Goal: Task Accomplishment & Management: Manage account settings

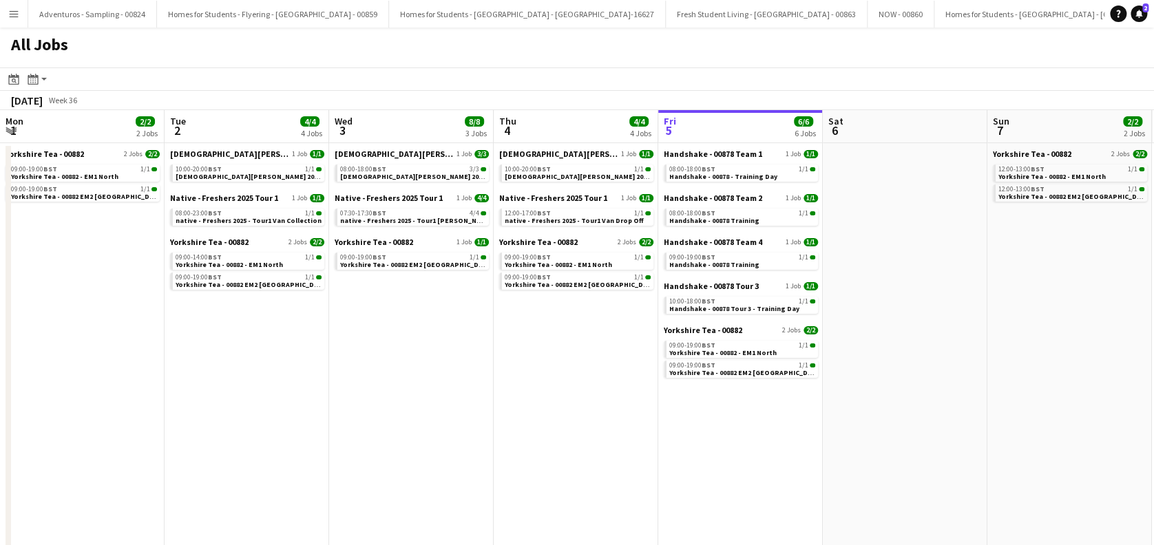
scroll to position [0, 563]
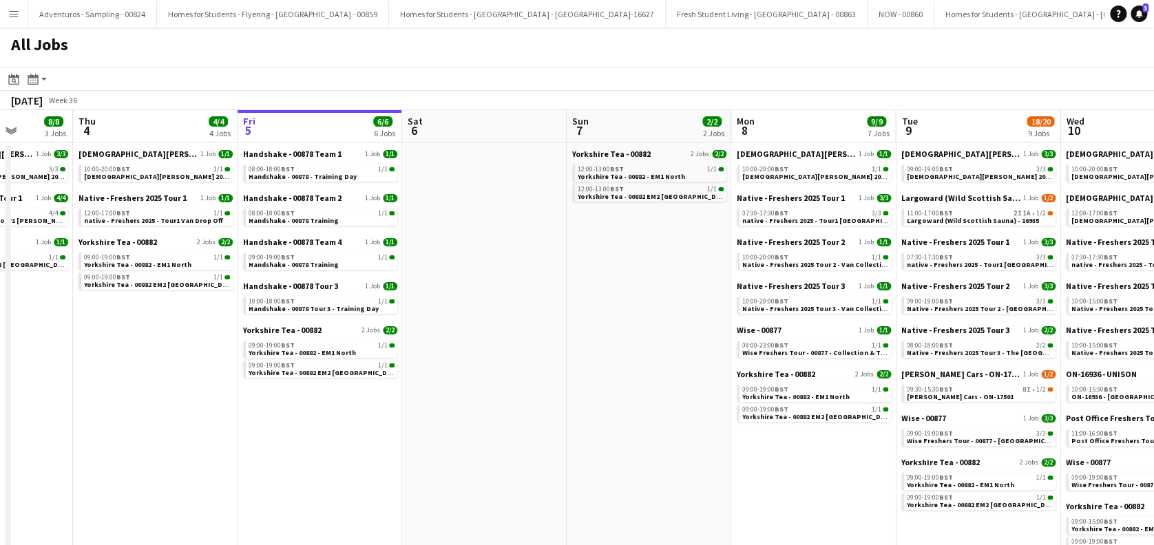
drag, startPoint x: 330, startPoint y: 279, endPoint x: 471, endPoint y: 268, distance: 141.5
click at [317, 263] on span "Handshake - 00878 Training" at bounding box center [292, 264] width 90 height 9
click at [247, 253] on link "09:00-19:00 BST 1/1 Handshake - 00878 Training" at bounding box center [320, 261] width 146 height 16
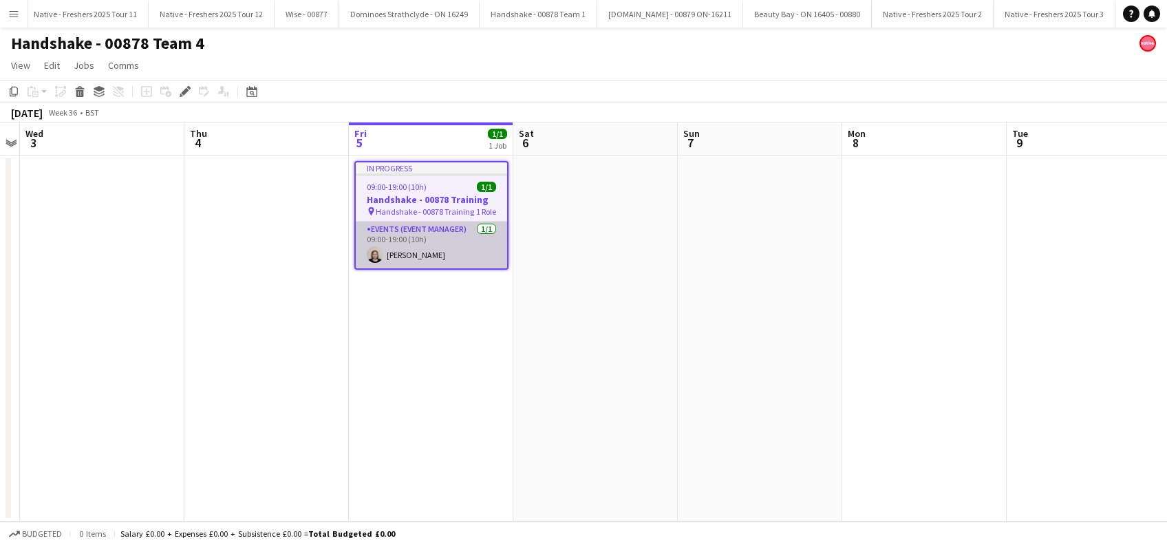
click at [414, 253] on app-card-role "Events (Event Manager) [DATE] 09:00-19:00 (10h) [PERSON_NAME]" at bounding box center [431, 245] width 151 height 47
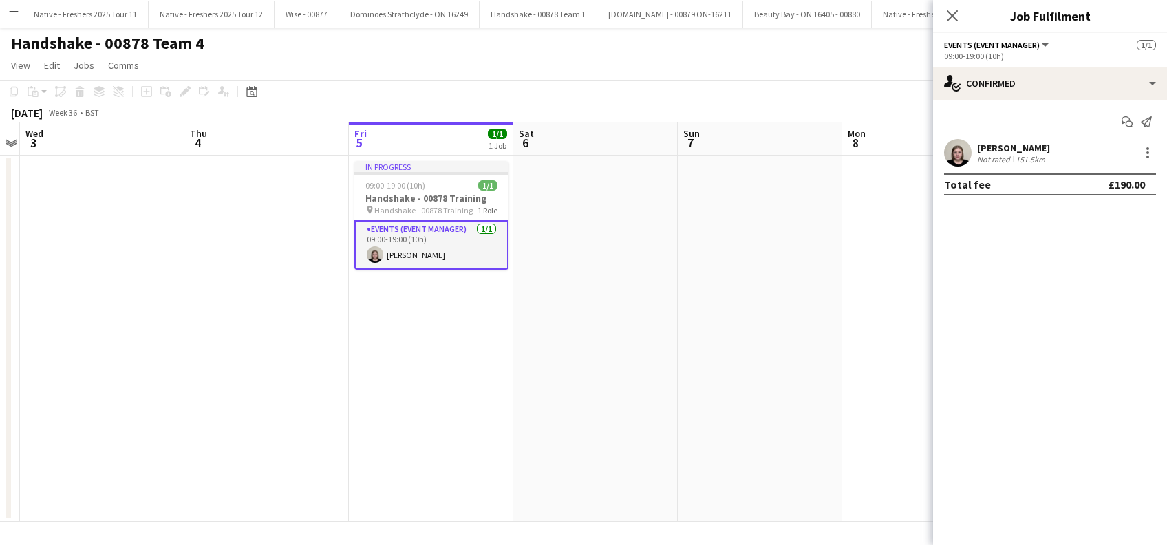
click at [1001, 147] on div "[PERSON_NAME]" at bounding box center [1013, 148] width 73 height 12
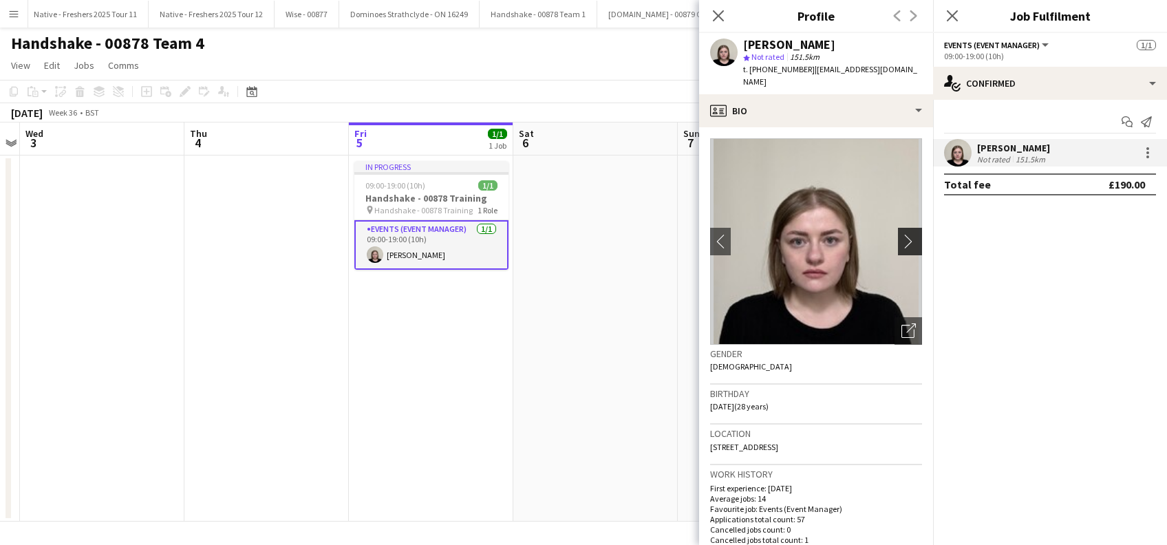
click at [902, 234] on app-icon "chevron-right" at bounding box center [912, 241] width 21 height 14
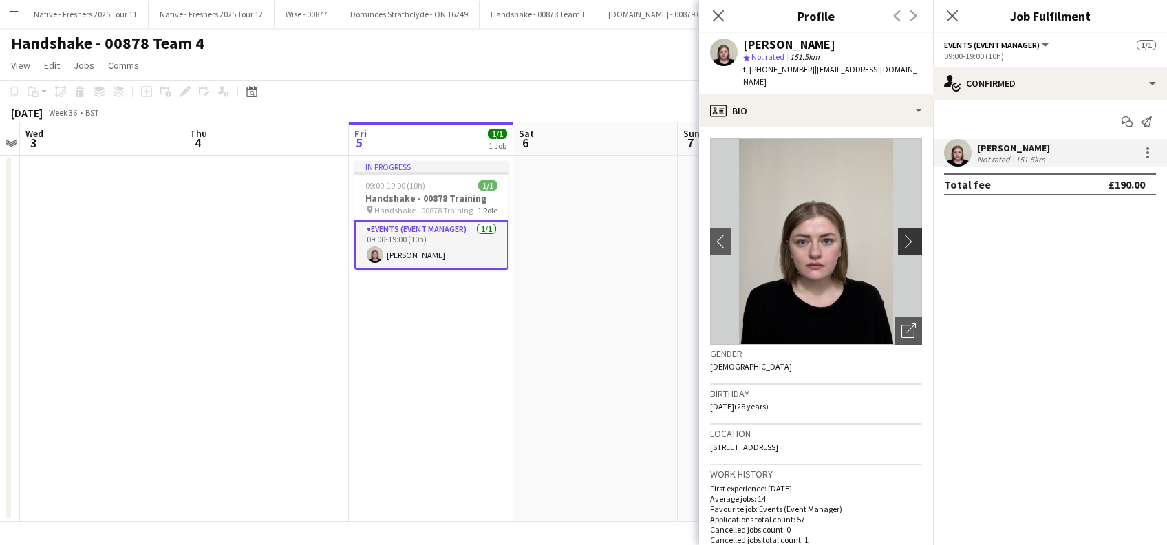
click at [902, 234] on app-icon "chevron-right" at bounding box center [912, 241] width 21 height 14
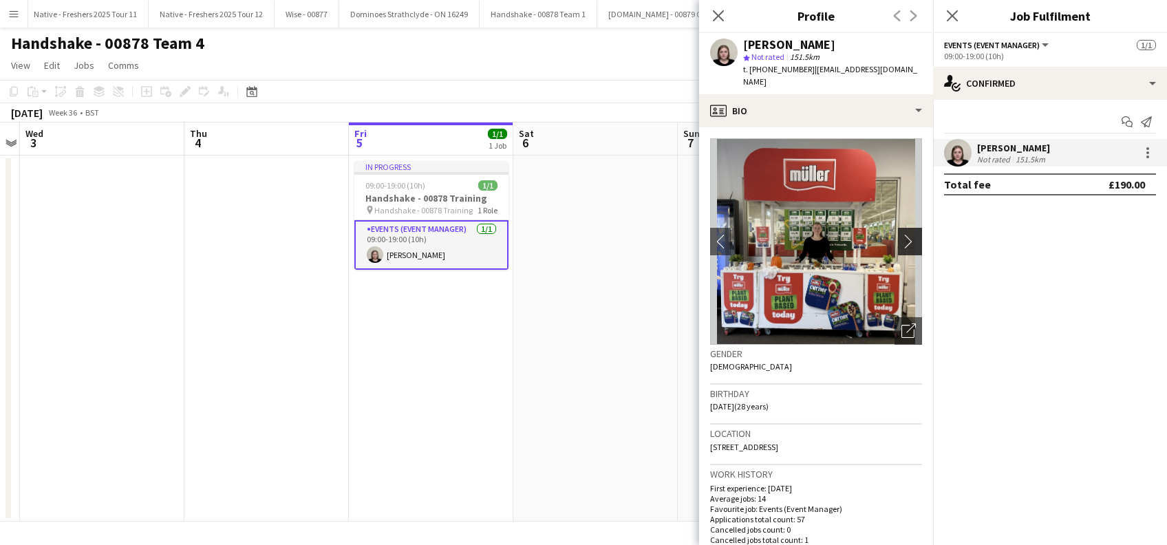
click at [902, 234] on app-icon "chevron-right" at bounding box center [912, 241] width 21 height 14
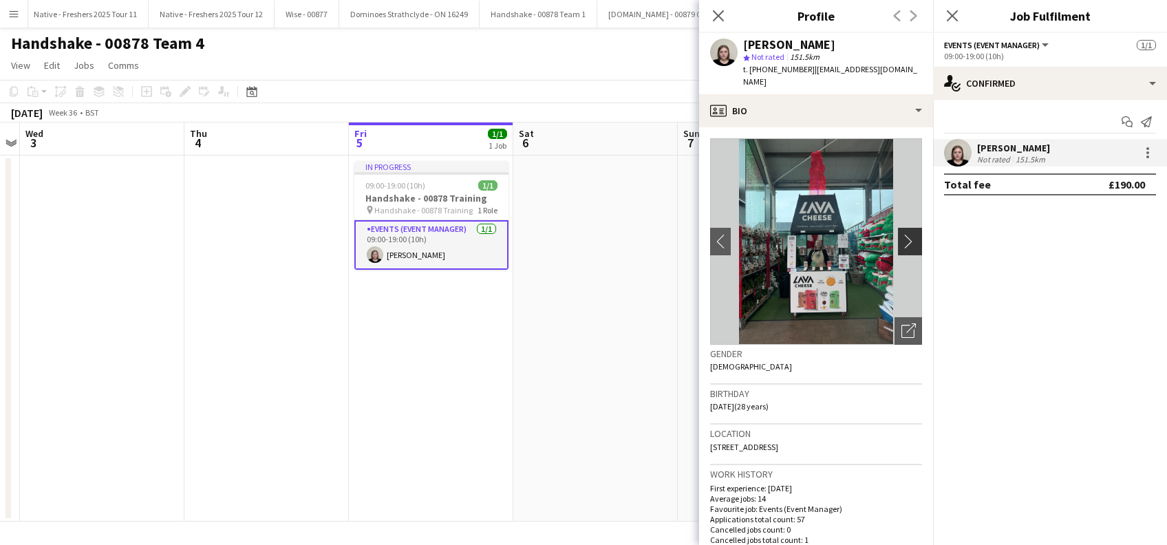
click at [902, 234] on app-icon "chevron-right" at bounding box center [912, 241] width 21 height 14
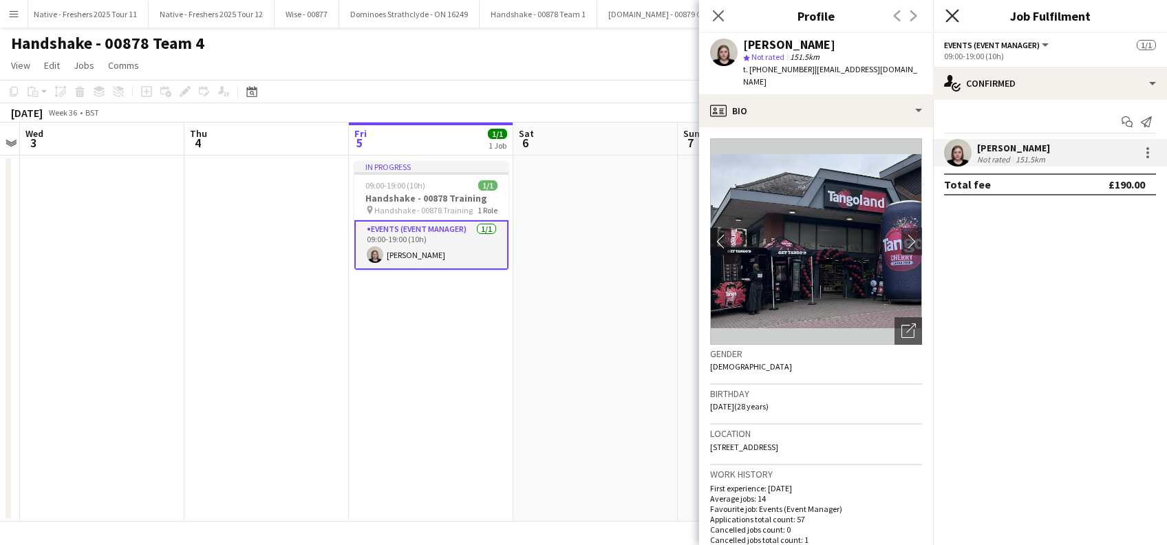
click at [952, 17] on icon at bounding box center [952, 15] width 13 height 13
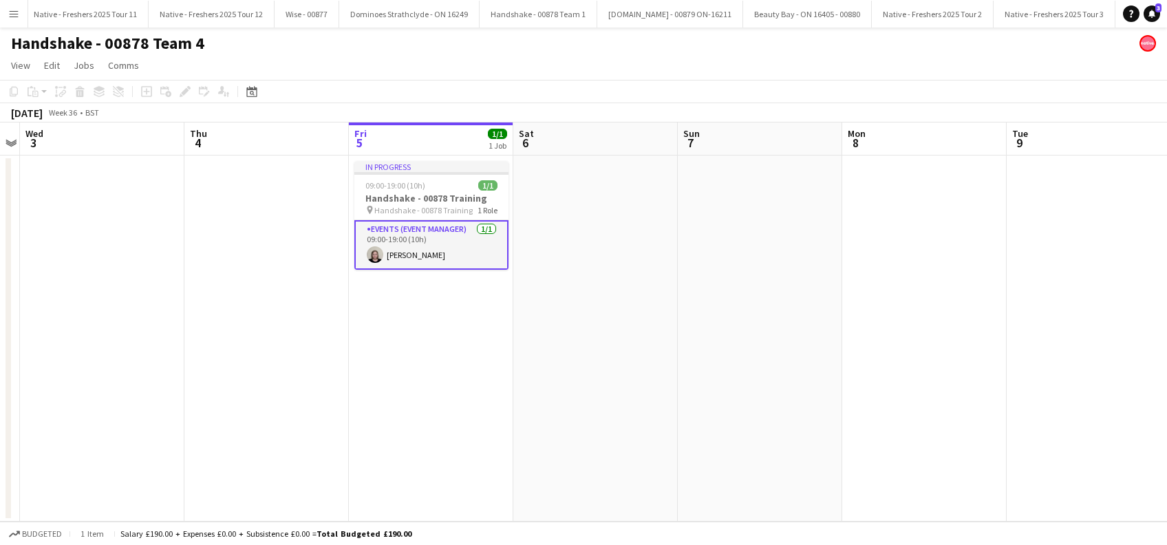
click at [648, 321] on app-date-cell at bounding box center [595, 339] width 164 height 366
